Goal: Information Seeking & Learning: Learn about a topic

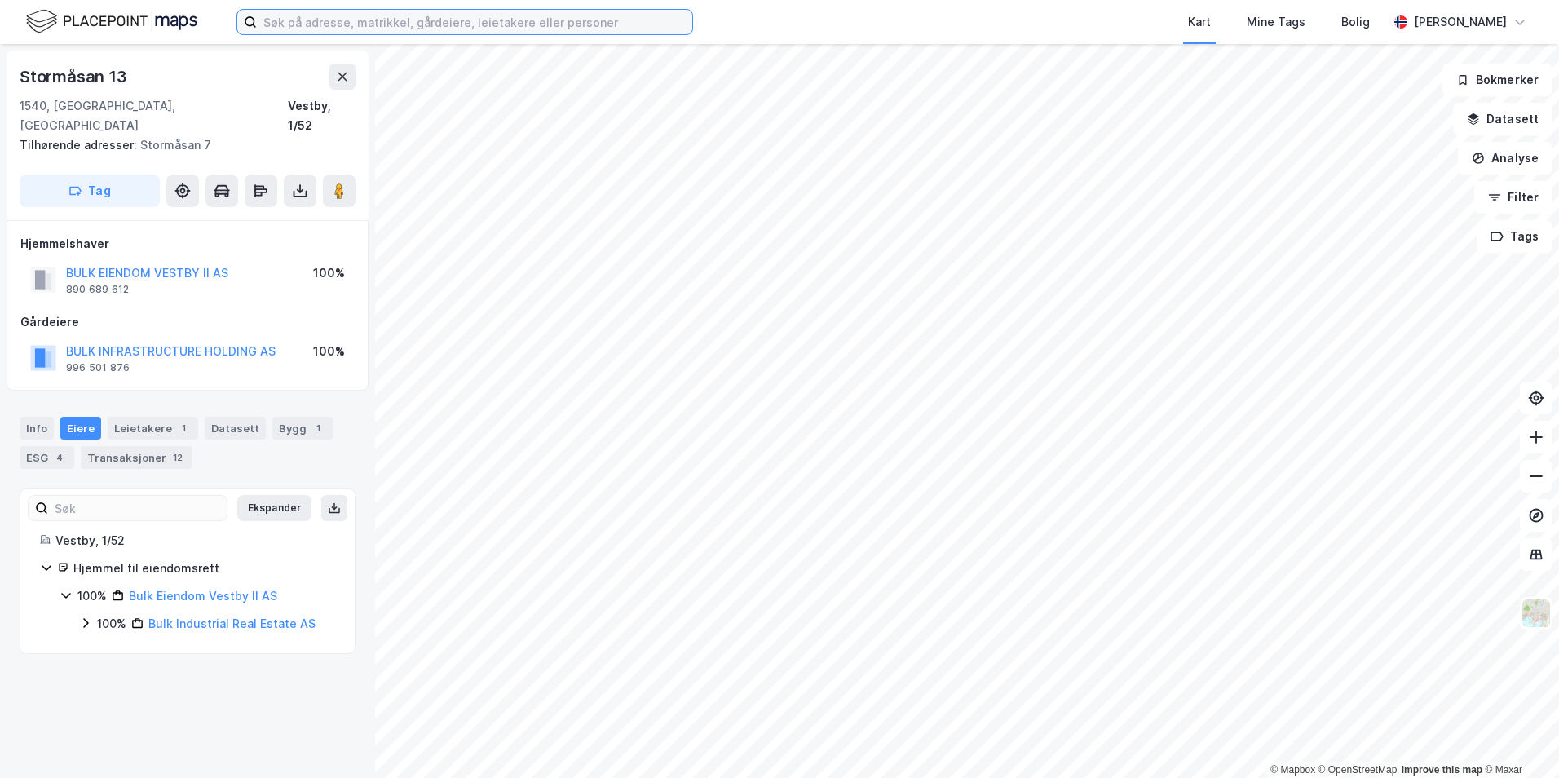
click at [294, 23] on input at bounding box center [475, 22] width 436 height 24
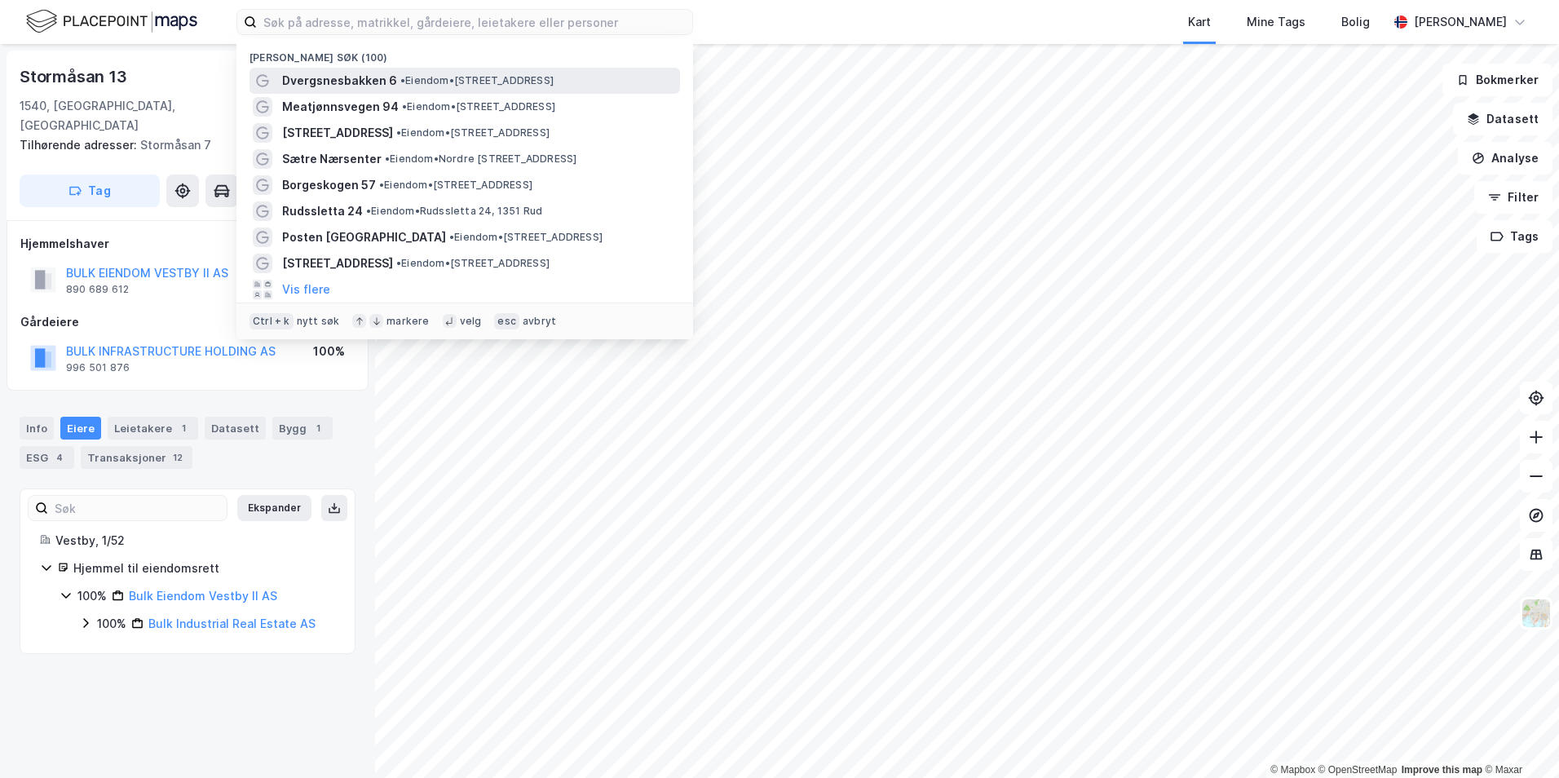
click at [374, 82] on span "Dvergsnesbakken 6" at bounding box center [339, 81] width 115 height 20
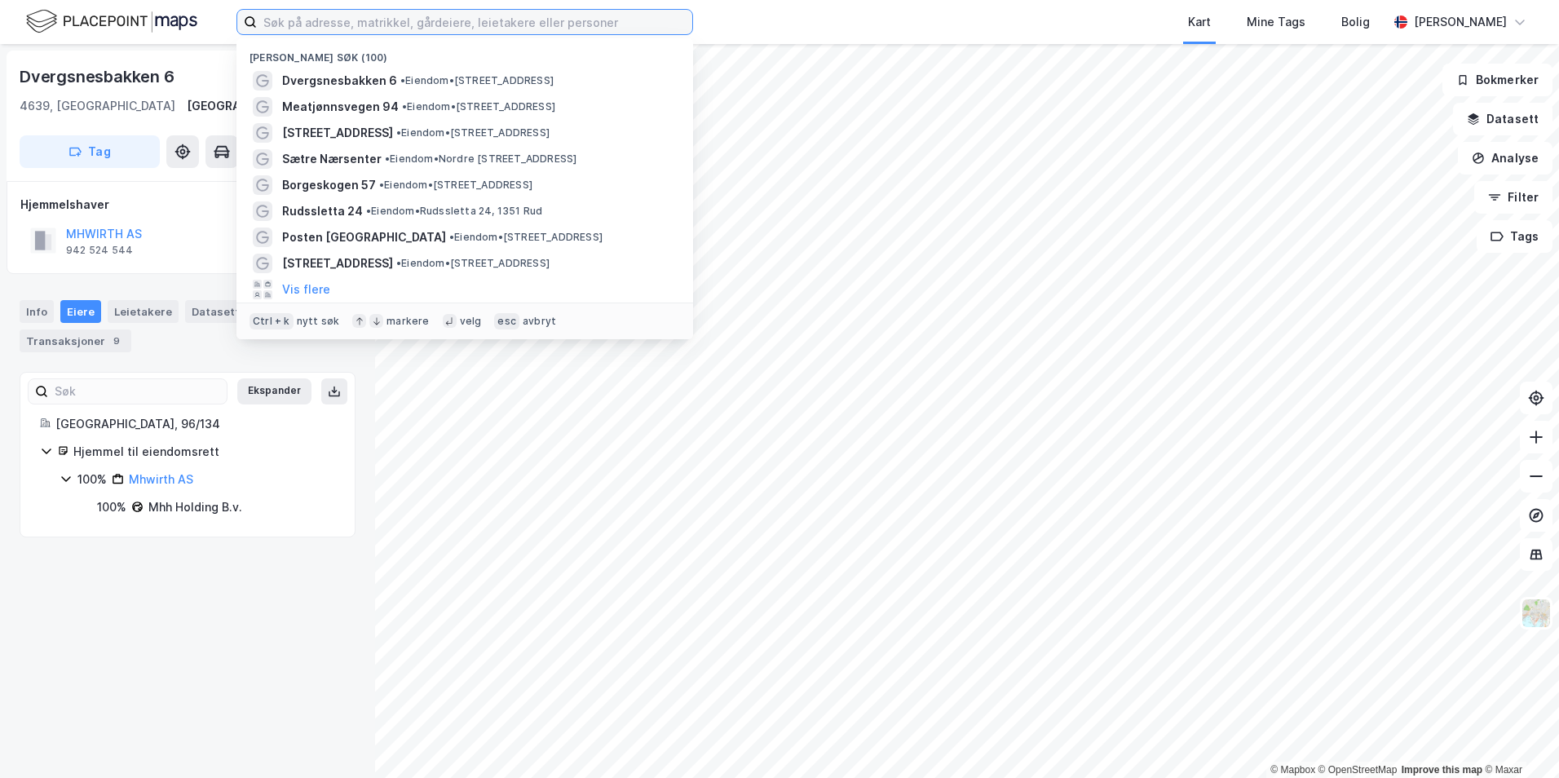
click at [338, 14] on input at bounding box center [475, 22] width 436 height 24
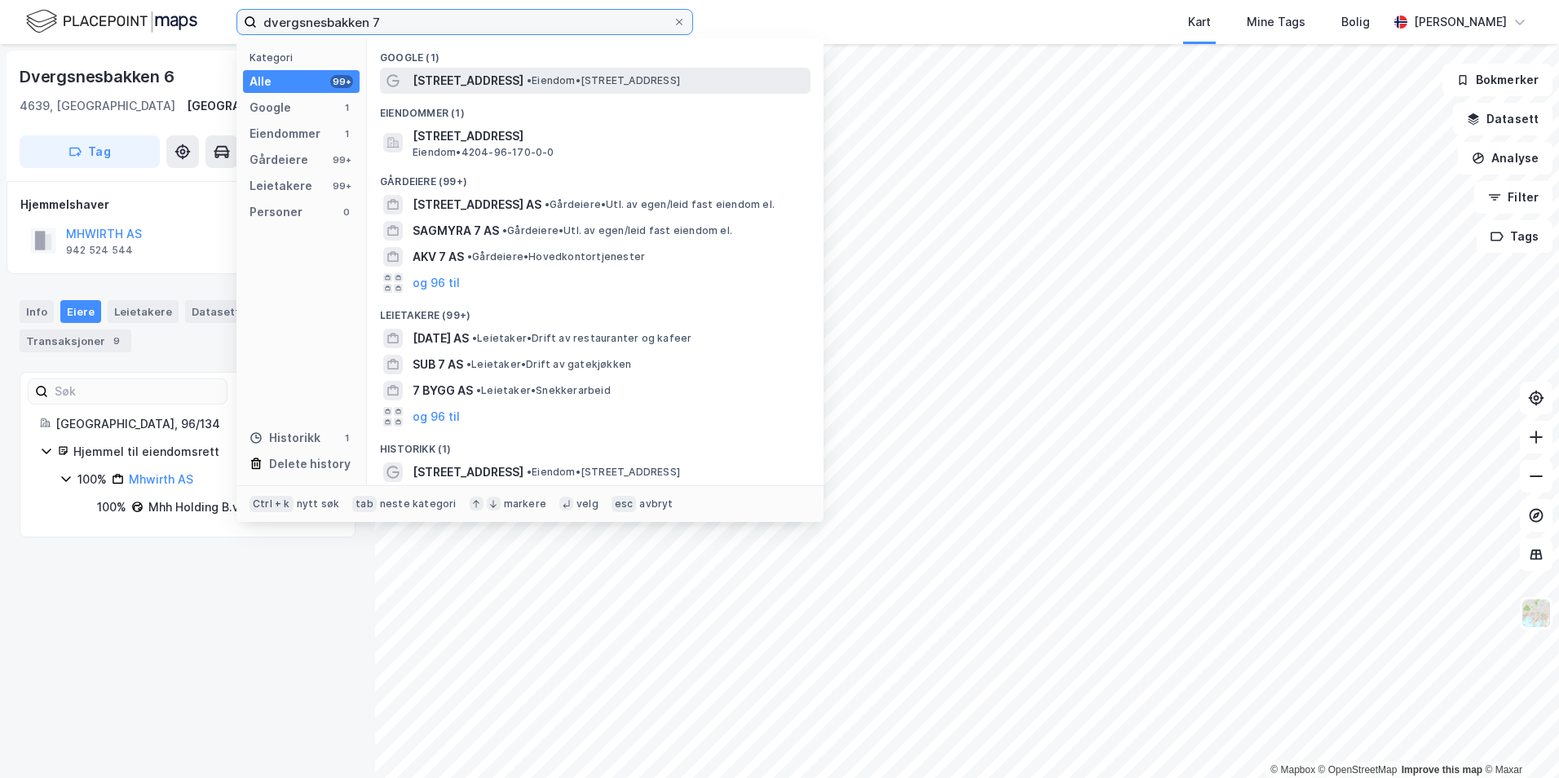
type input "dvergsnesbakken 7"
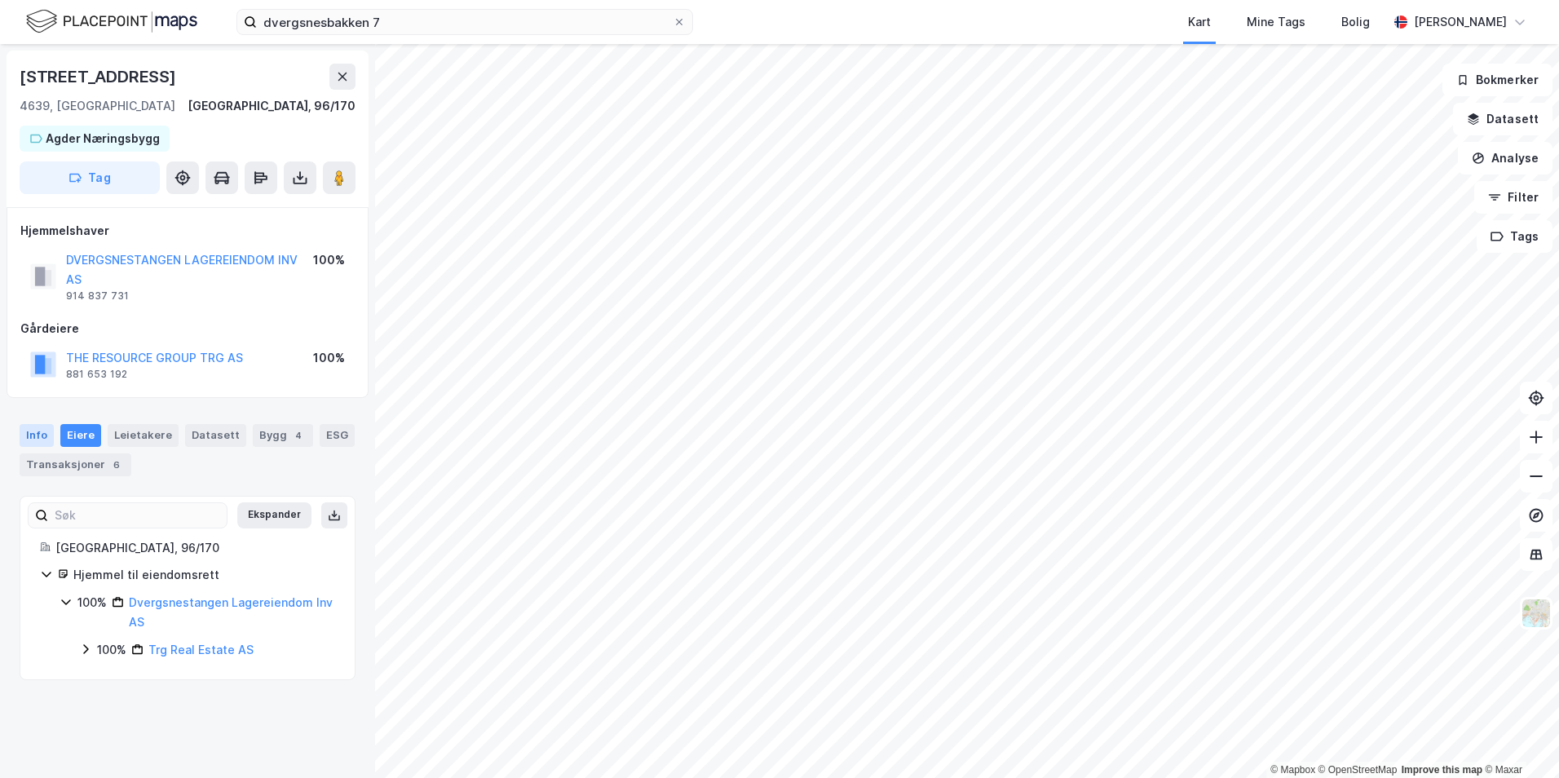
click at [41, 430] on div "Info" at bounding box center [37, 435] width 34 height 23
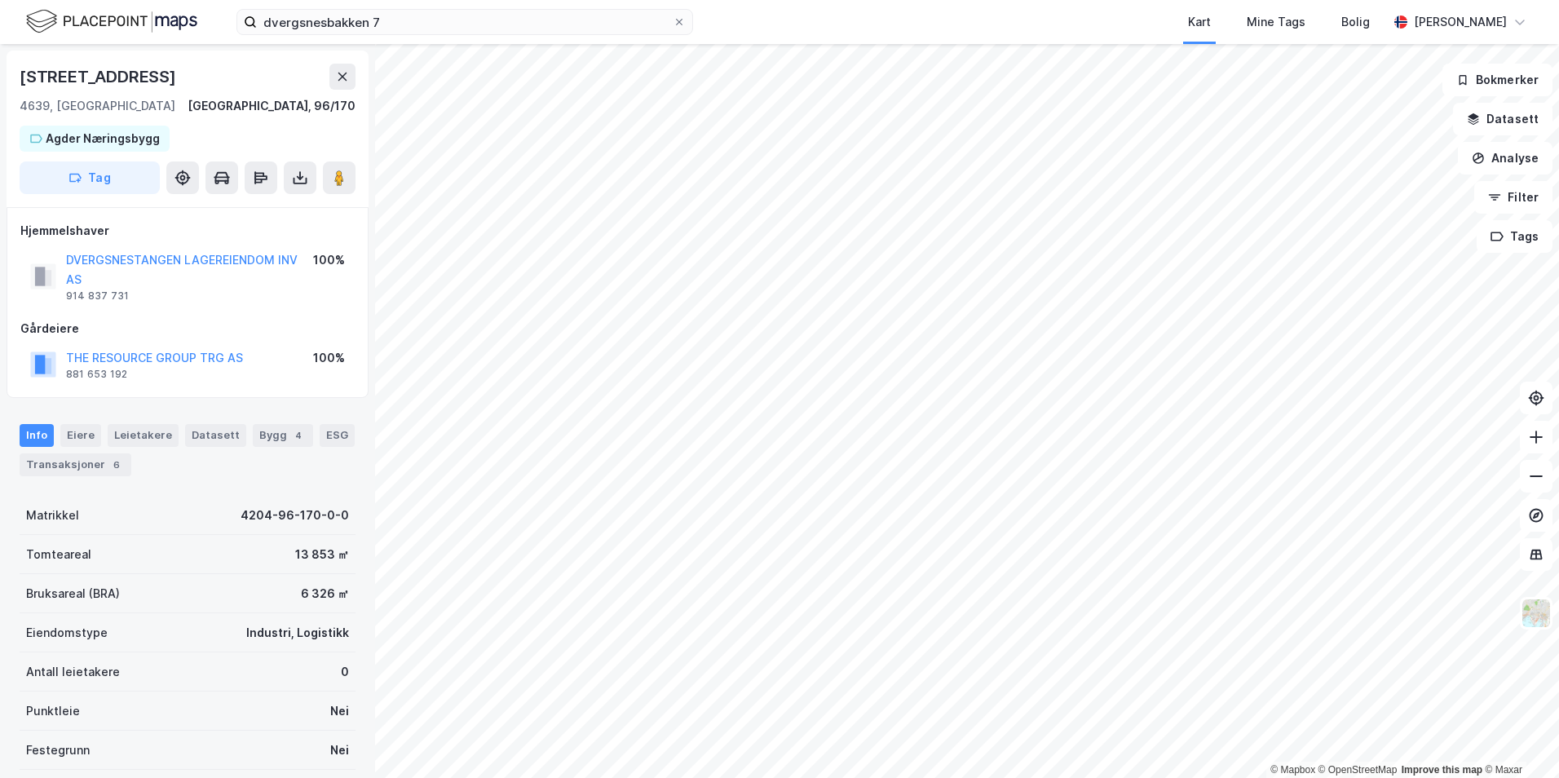
scroll to position [156, 0]
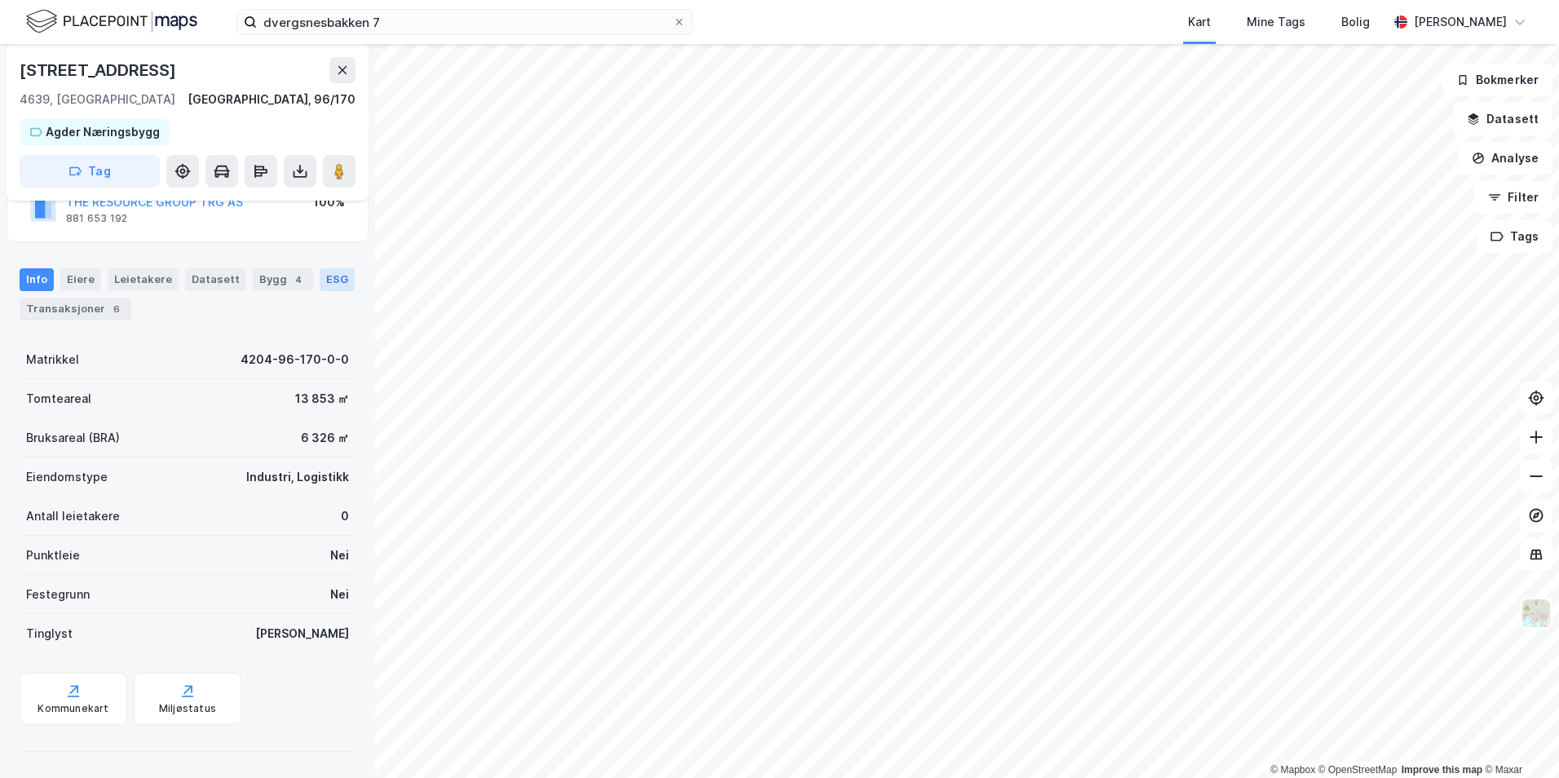
click at [322, 284] on div "ESG" at bounding box center [337, 279] width 35 height 23
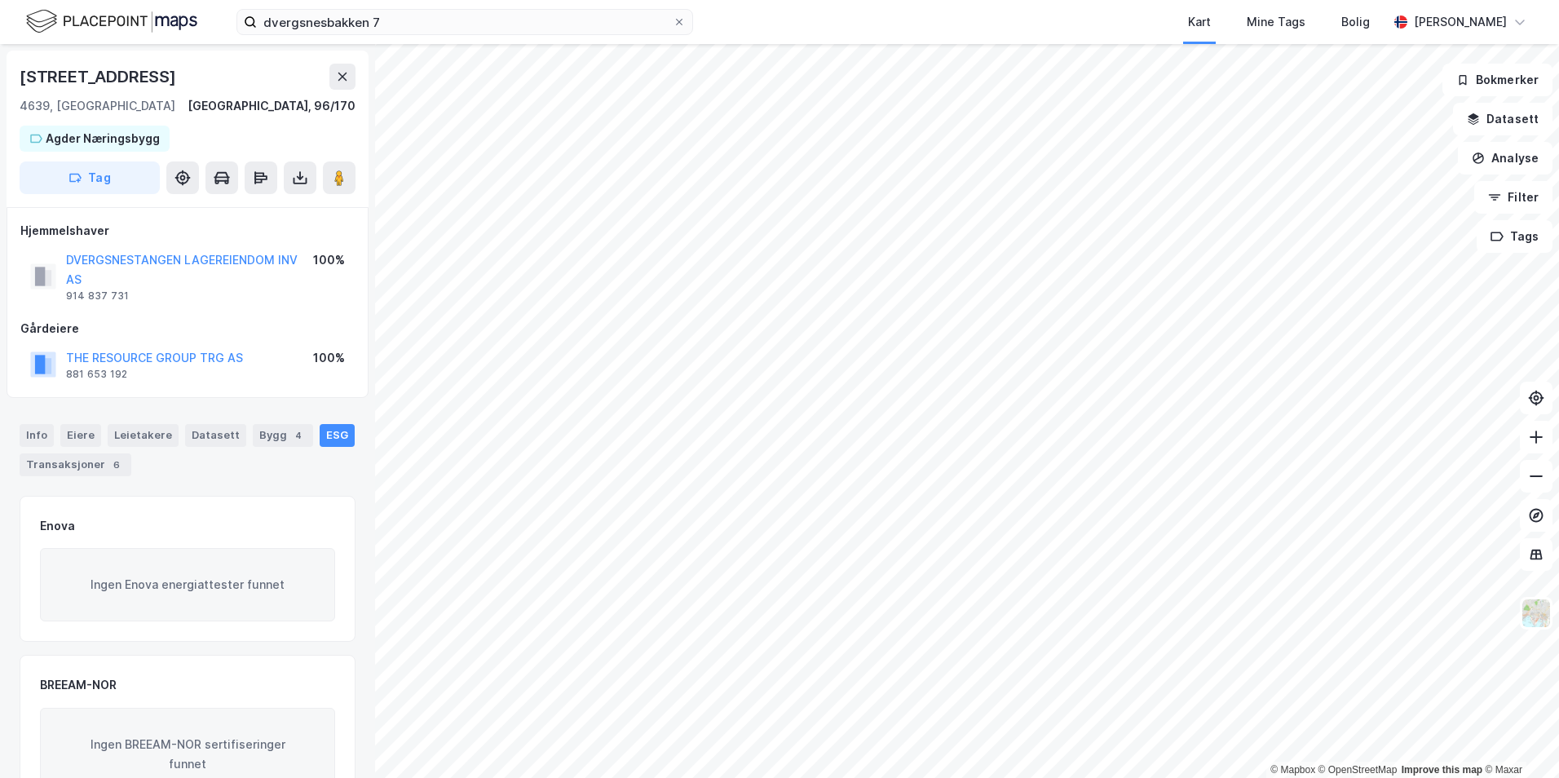
click at [93, 478] on div "Info [PERSON_NAME] Datasett Bygg 4 ESG Transaksjoner 6" at bounding box center [187, 444] width 375 height 78
click at [91, 467] on div "Transaksjoner 6" at bounding box center [76, 464] width 112 height 23
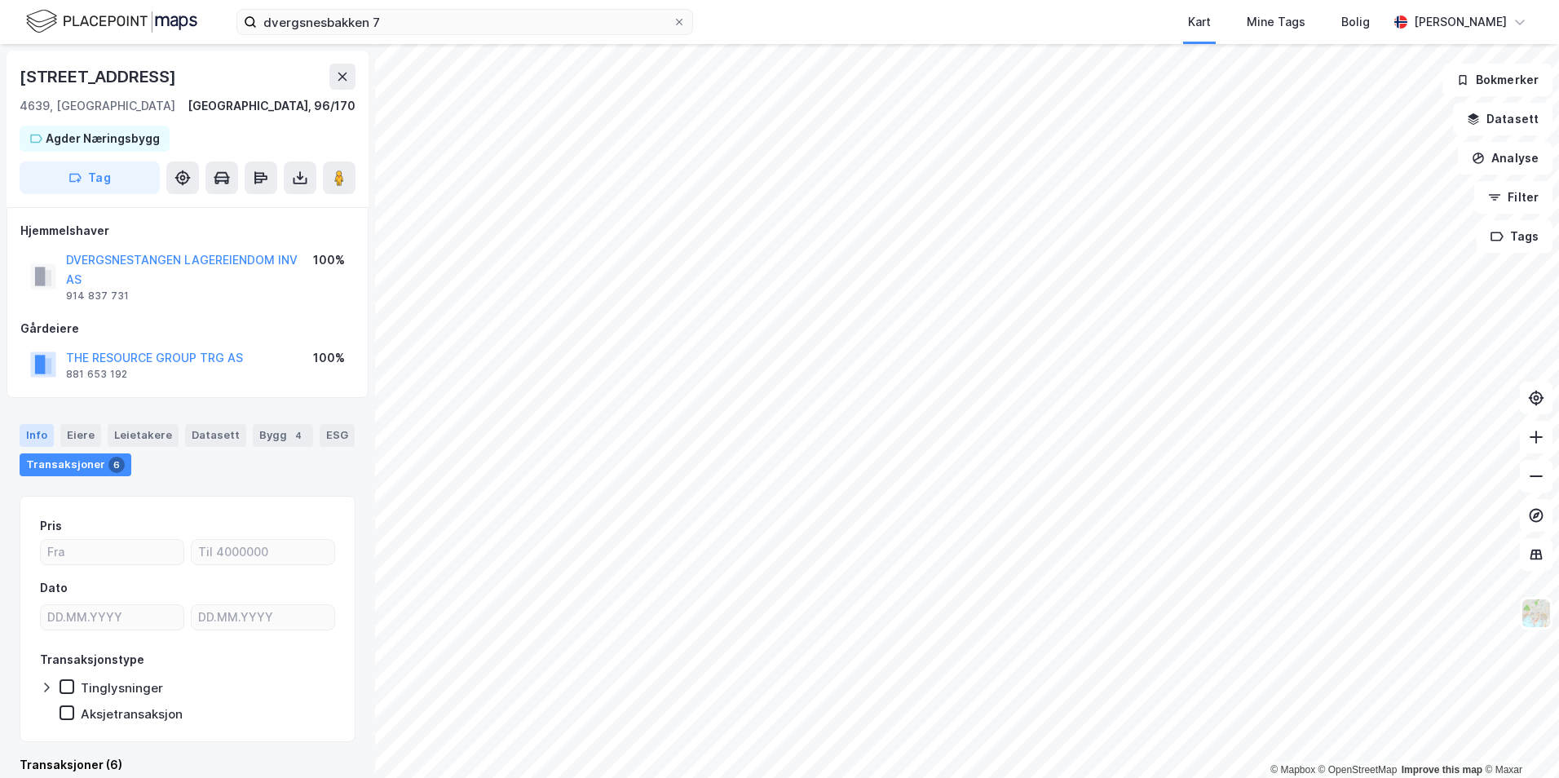
click at [41, 436] on div "Info" at bounding box center [37, 435] width 34 height 23
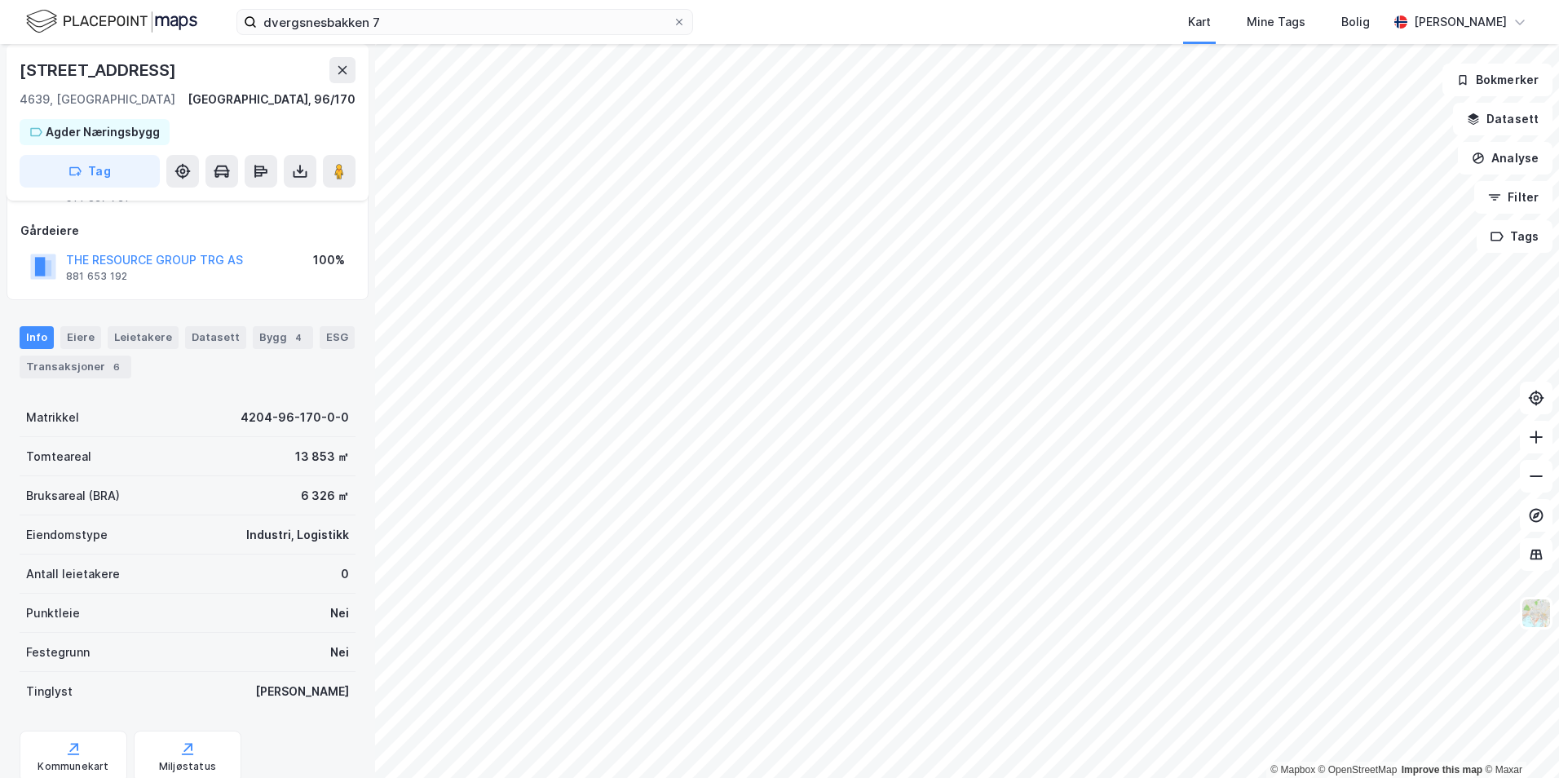
scroll to position [156, 0]
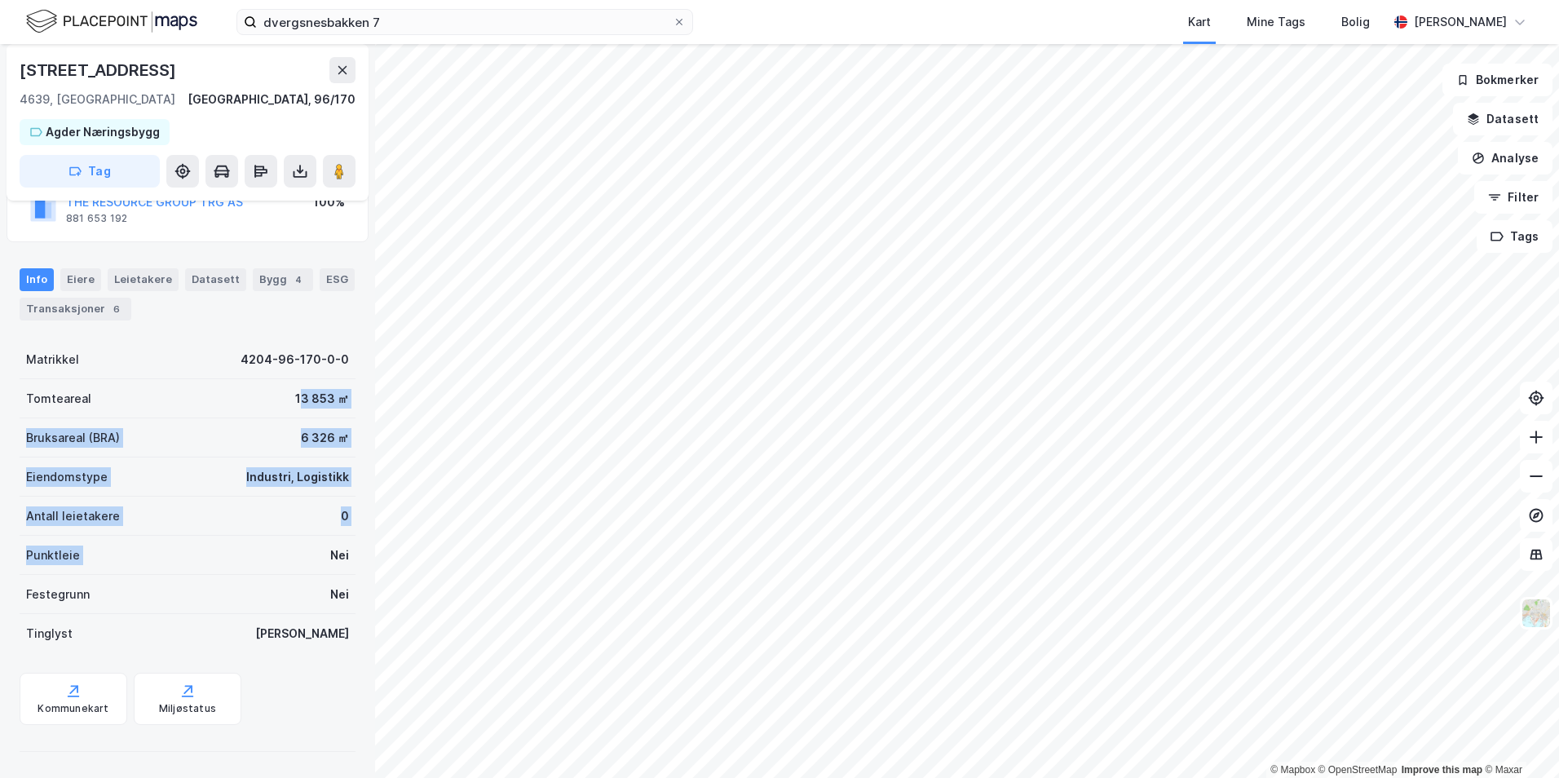
drag, startPoint x: 312, startPoint y: 534, endPoint x: 288, endPoint y: 405, distance: 132.0
click at [288, 405] on div "Matrikkel 4204-96-170-0-0 Tomteareal 13 853 ㎡ Bruksareal (BRA) 6 326 ㎡ Eiendoms…" at bounding box center [188, 496] width 336 height 313
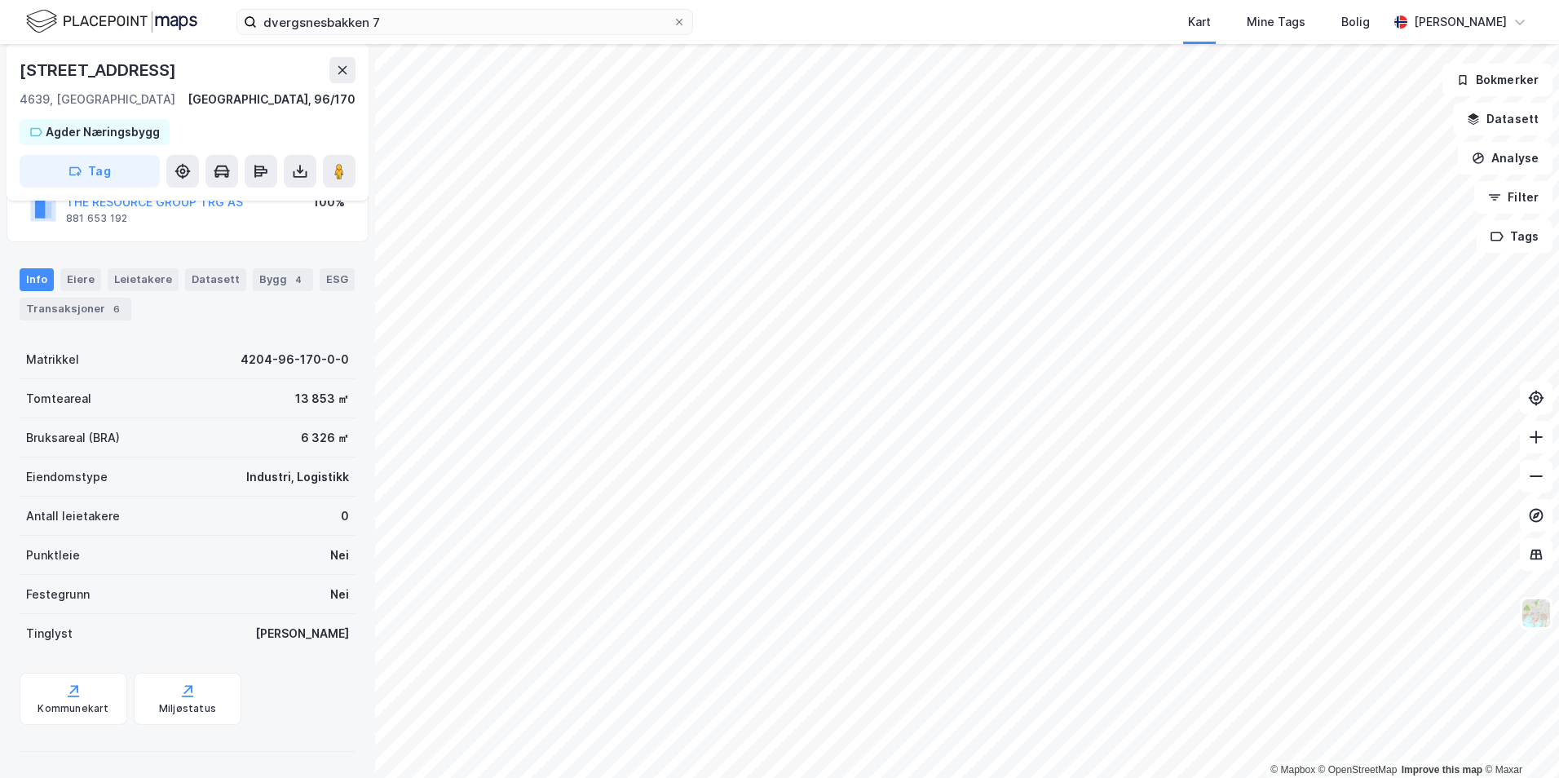
drag, startPoint x: 288, startPoint y: 405, endPoint x: 222, endPoint y: 396, distance: 66.6
click at [222, 396] on div "Tomteareal 13 853 ㎡" at bounding box center [188, 398] width 336 height 39
click at [102, 317] on div "Transaksjoner 6" at bounding box center [76, 309] width 112 height 23
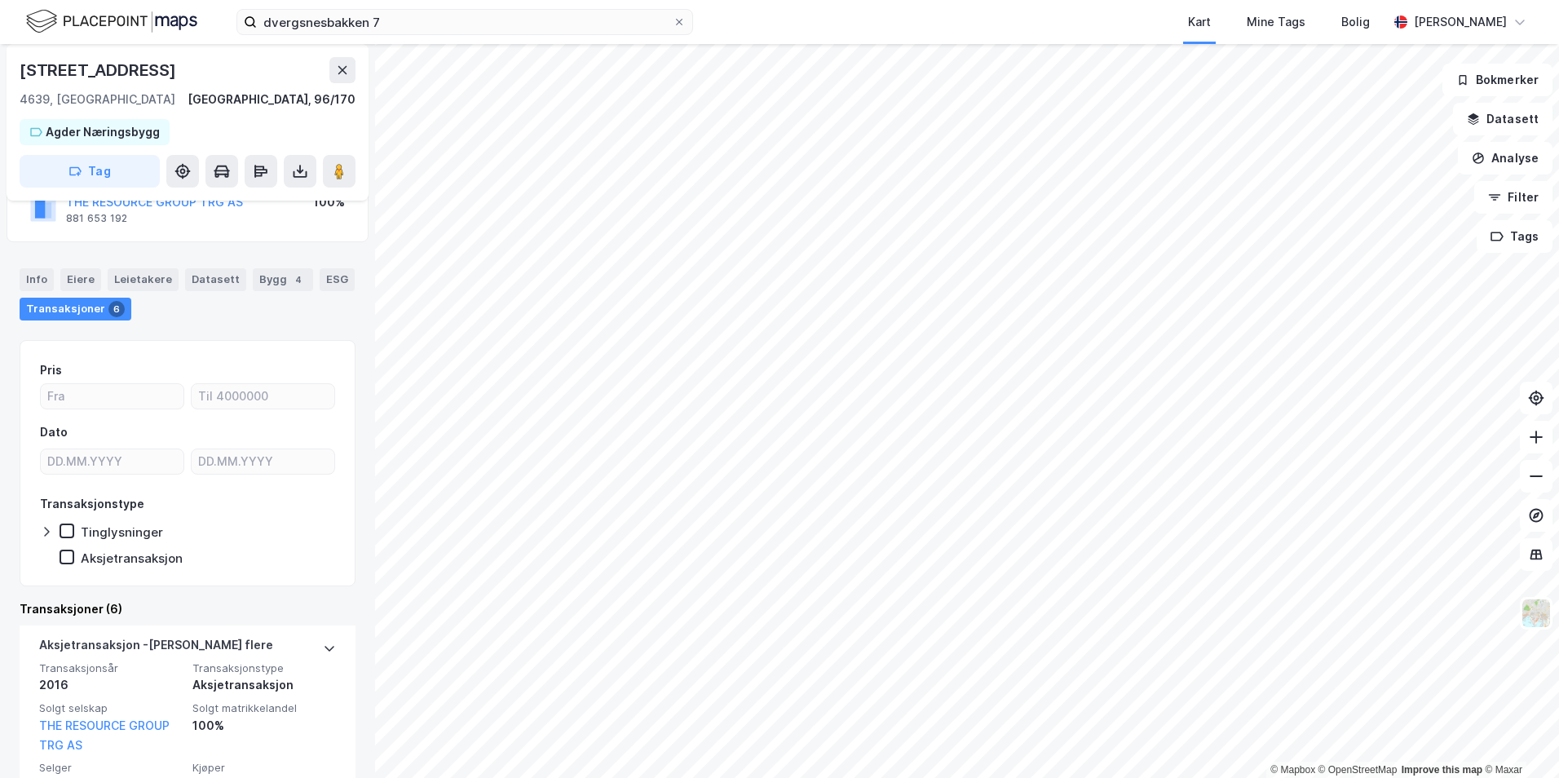
scroll to position [156, 0]
click at [43, 284] on div "Info" at bounding box center [37, 279] width 34 height 23
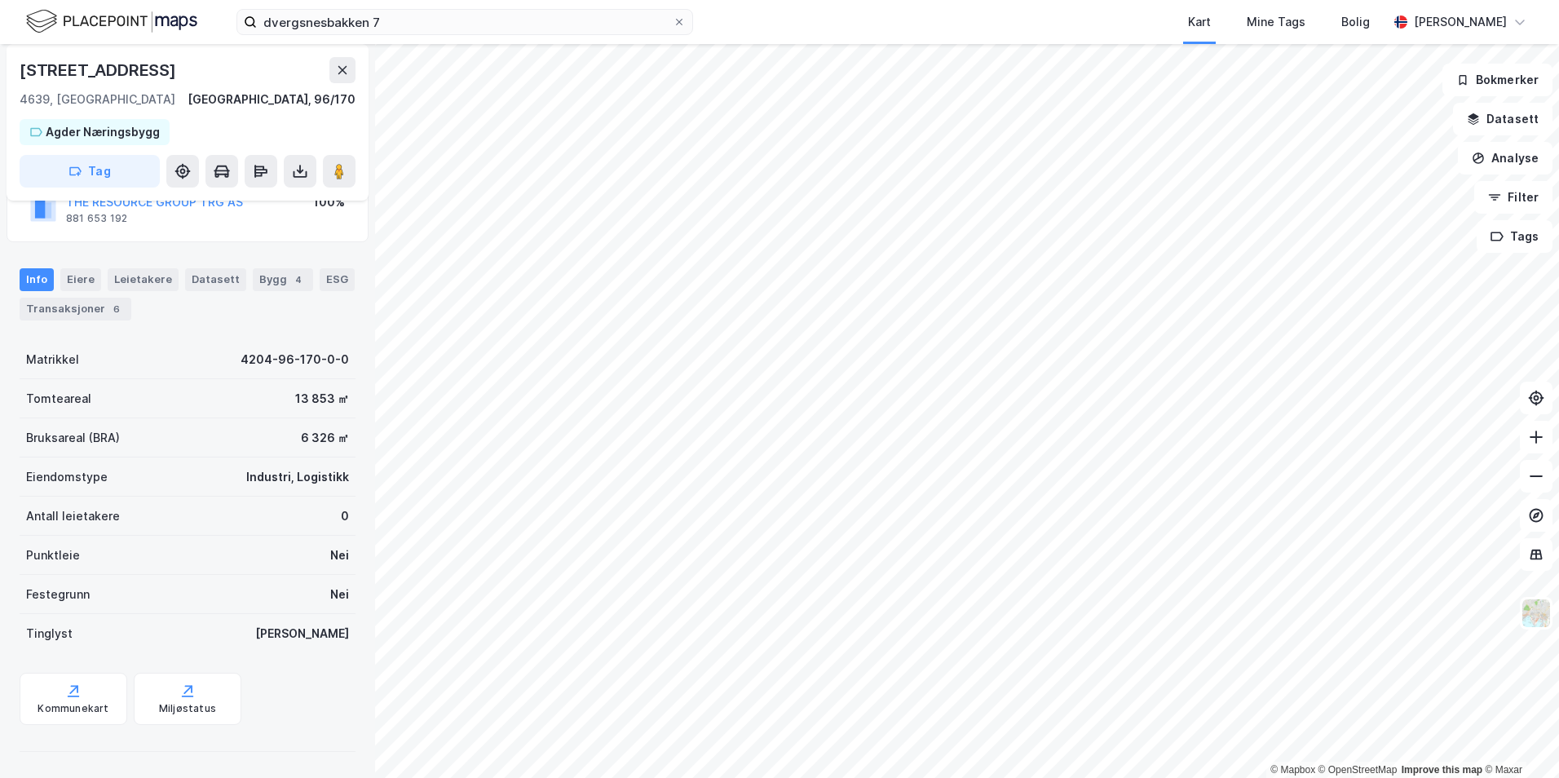
click at [53, 298] on div "Transaksjoner 6" at bounding box center [76, 309] width 112 height 23
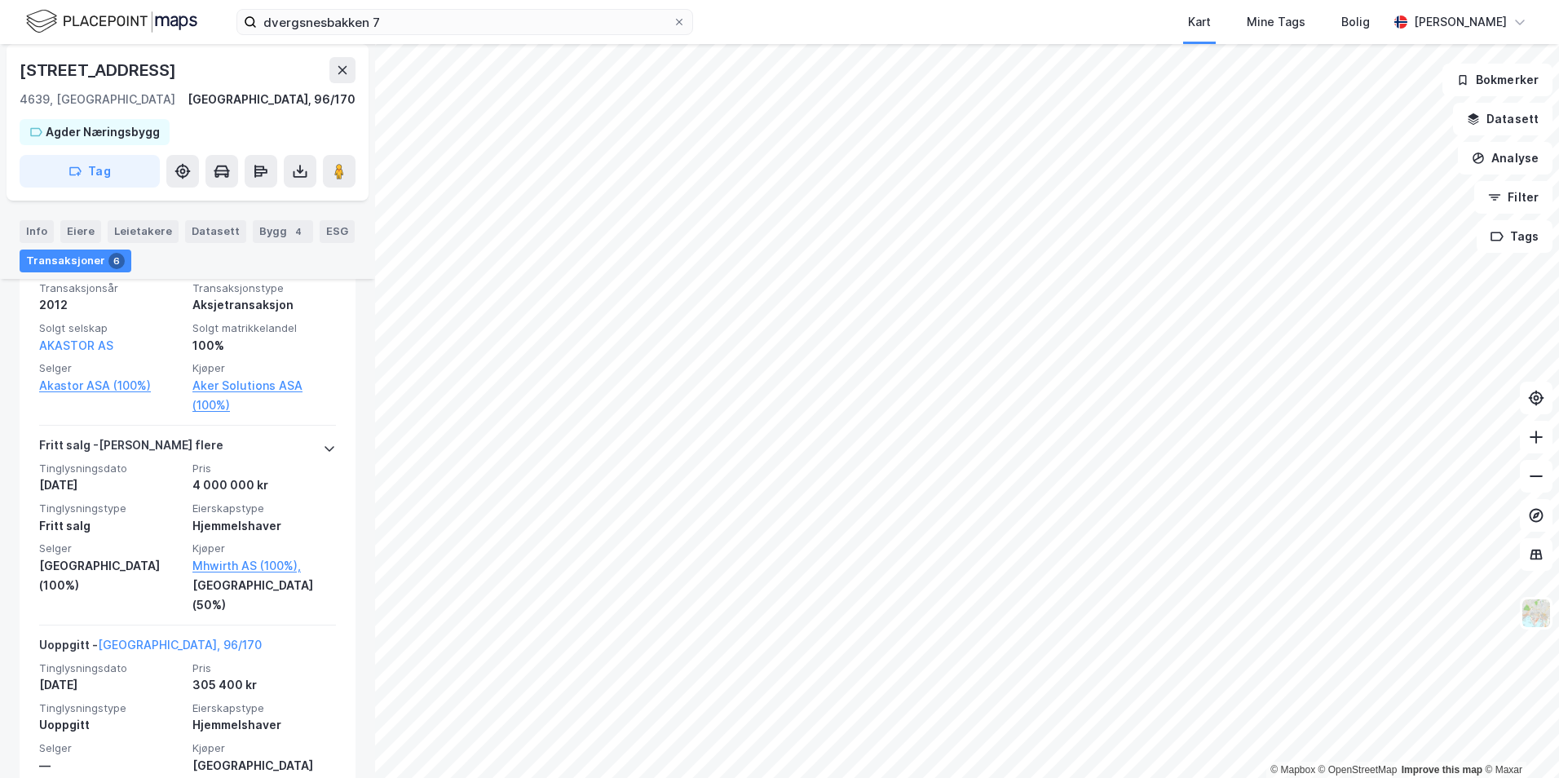
scroll to position [1143, 0]
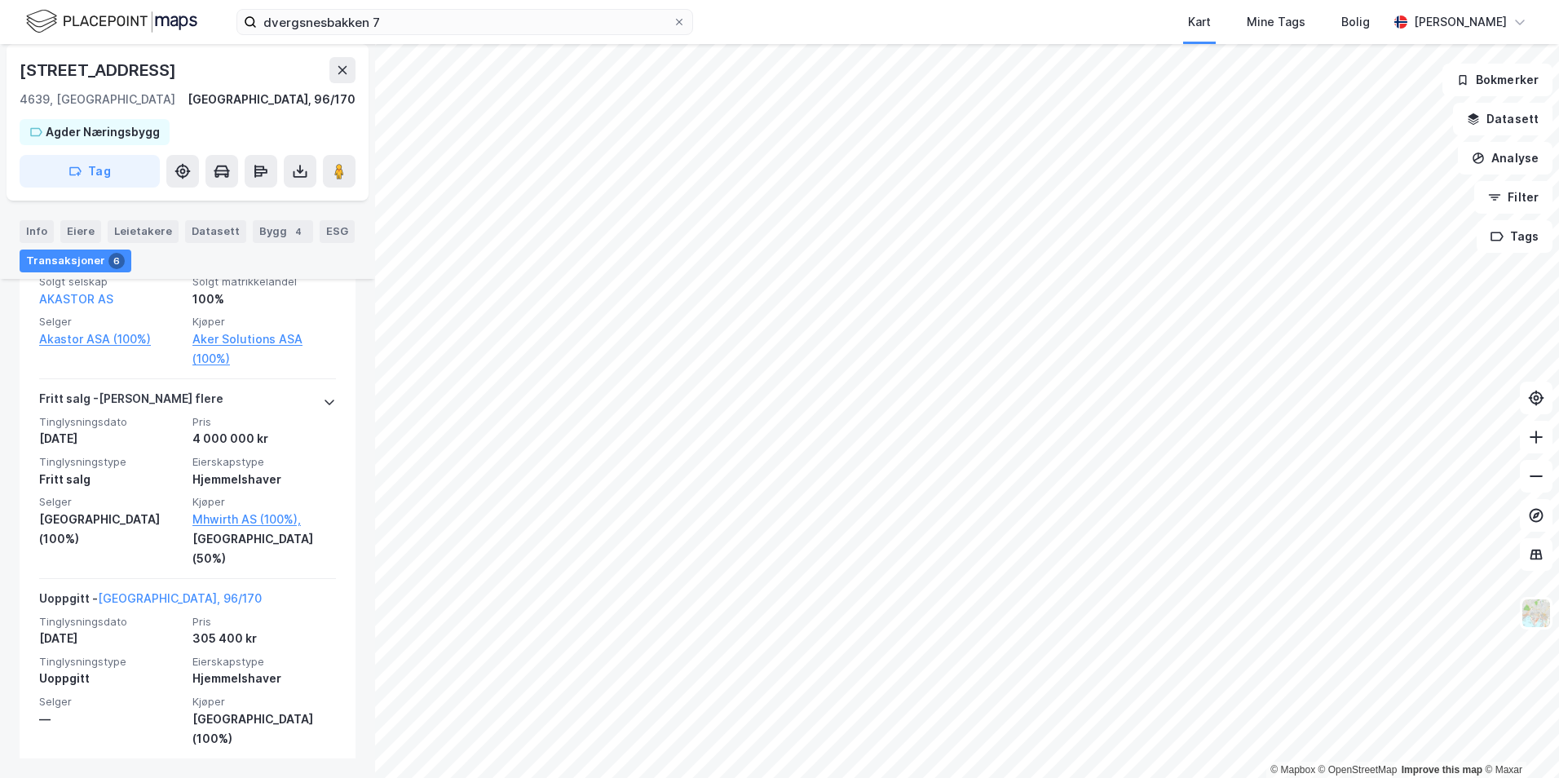
click at [286, 260] on div "Info [PERSON_NAME] Datasett Bygg 4 ESG Transaksjoner 6" at bounding box center [188, 246] width 336 height 52
click at [290, 238] on div "4" at bounding box center [298, 231] width 16 height 16
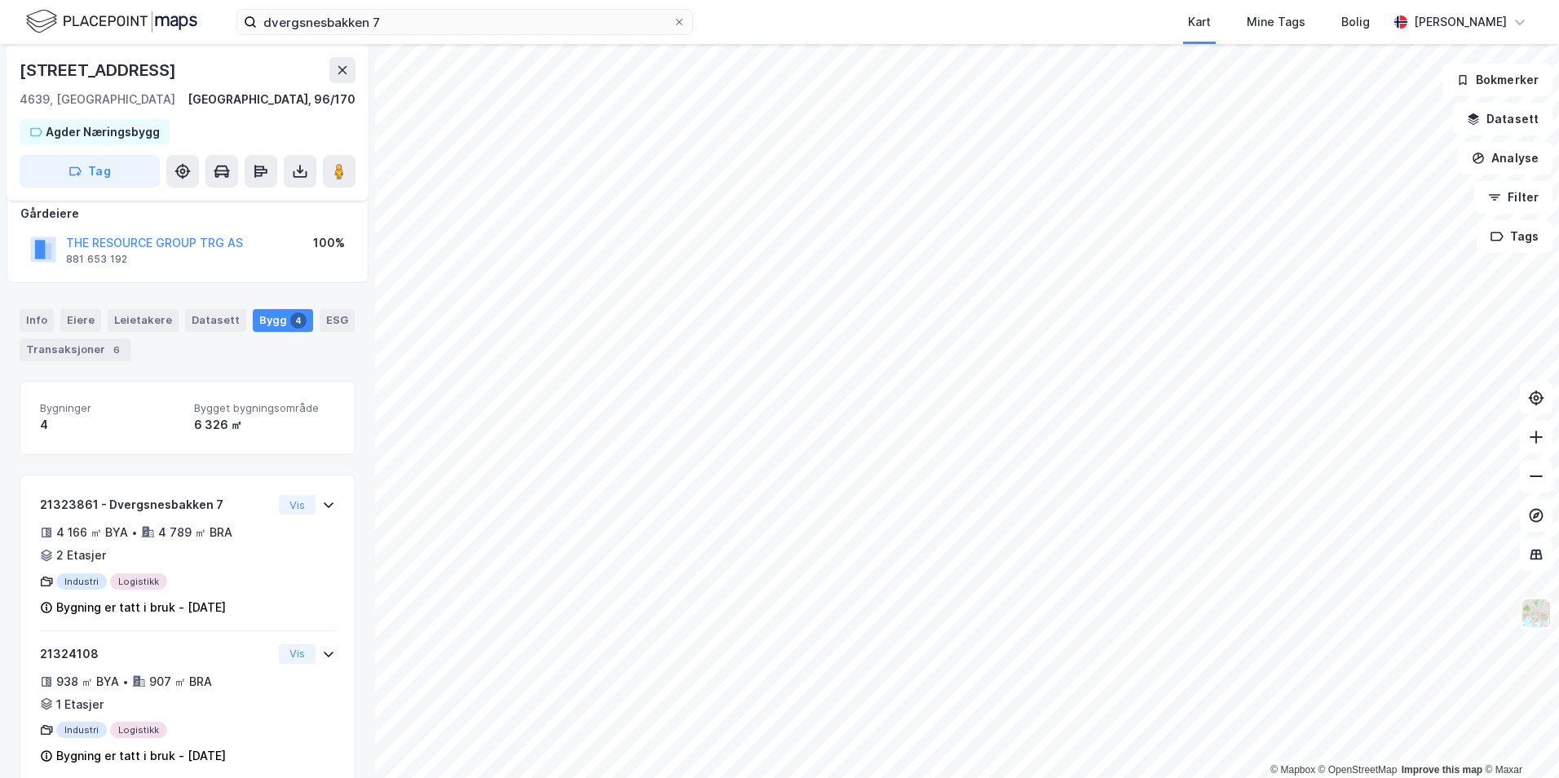
scroll to position [33, 0]
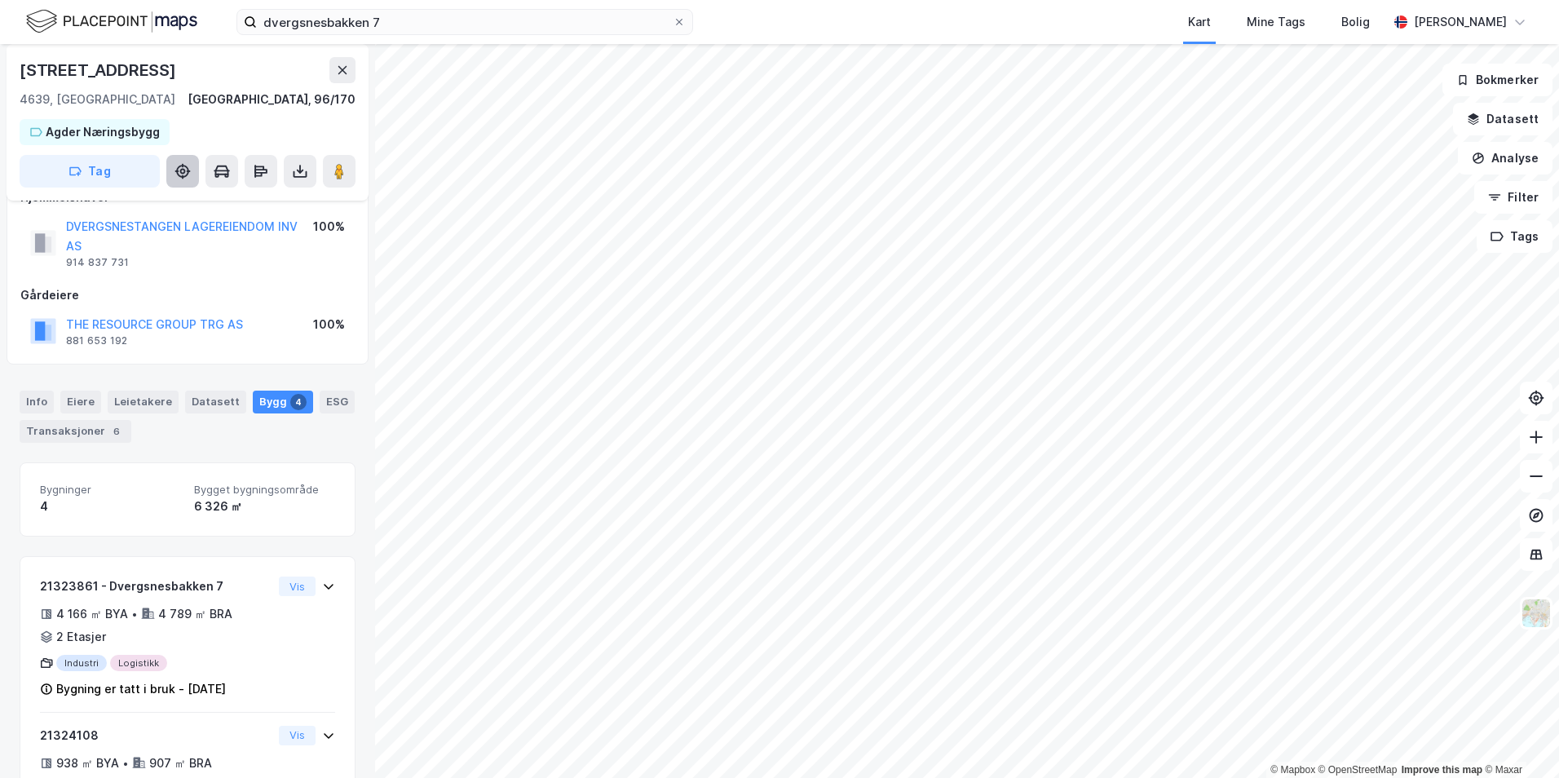
click at [180, 172] on icon at bounding box center [183, 172] width 6 height 6
click at [184, 176] on icon at bounding box center [182, 171] width 13 height 13
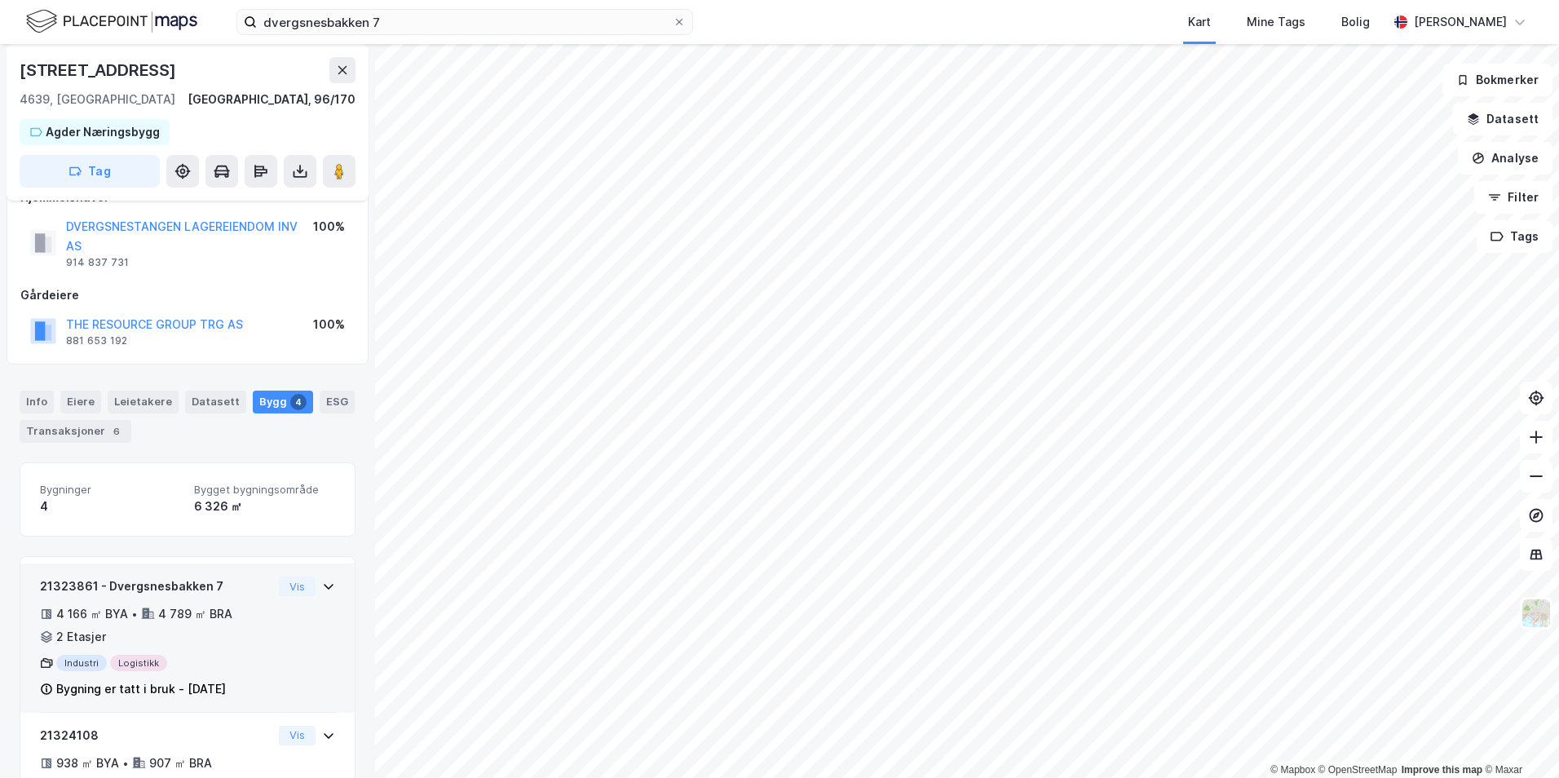
scroll to position [184, 0]
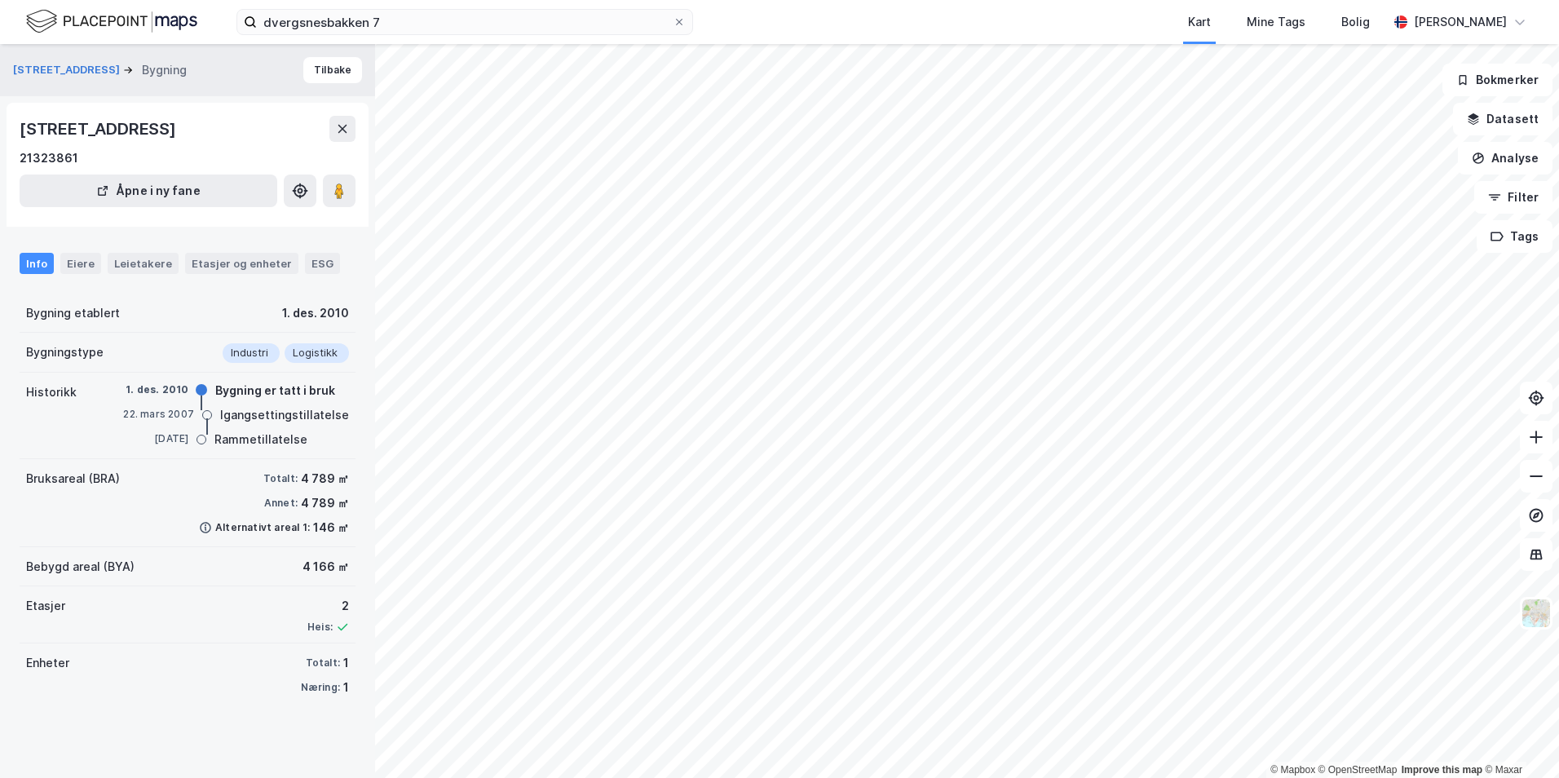
drag, startPoint x: 18, startPoint y: 126, endPoint x: 290, endPoint y: 137, distance: 272.7
click at [290, 137] on div "[STREET_ADDRESS] 21323861 Åpne i ny fane" at bounding box center [188, 165] width 362 height 124
copy div "[STREET_ADDRESS]"
